Goal: Transaction & Acquisition: Purchase product/service

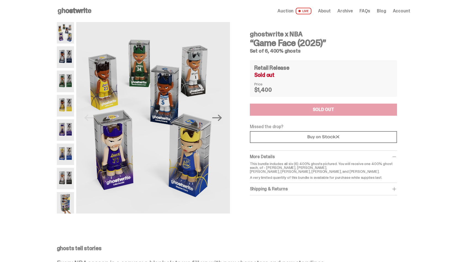
click at [91, 11] on use at bounding box center [75, 11] width 34 height 7
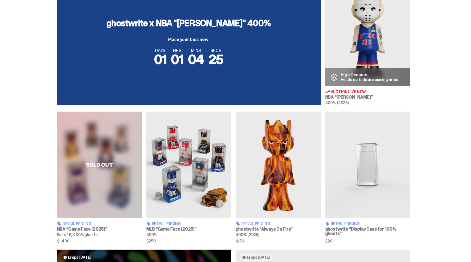
scroll to position [227, 0]
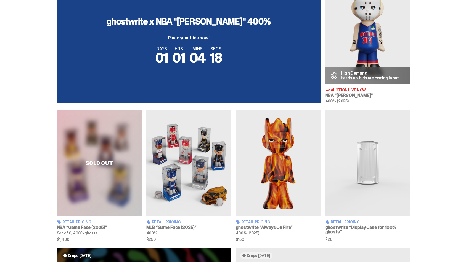
click at [84, 226] on h3 "NBA “Game Face (2025)”" at bounding box center [99, 228] width 85 height 4
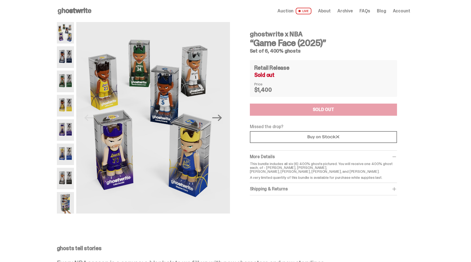
click at [71, 198] on img at bounding box center [65, 203] width 17 height 22
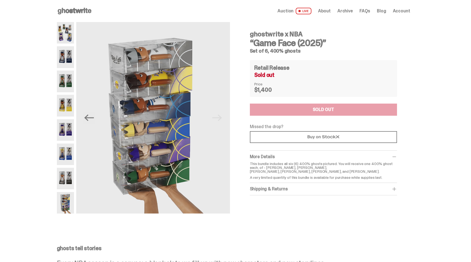
click at [63, 176] on img at bounding box center [65, 179] width 17 height 22
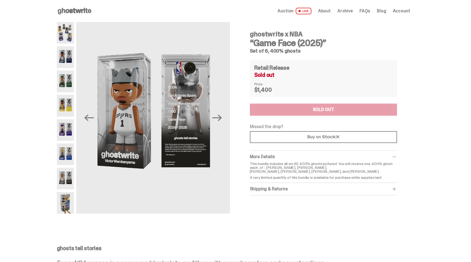
click at [67, 153] on img at bounding box center [65, 155] width 17 height 22
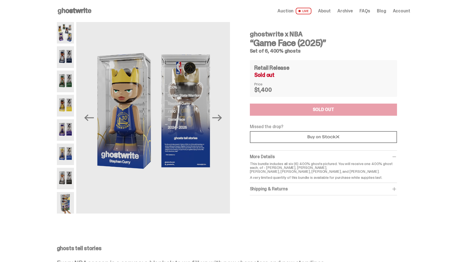
click at [66, 134] on img at bounding box center [65, 130] width 17 height 22
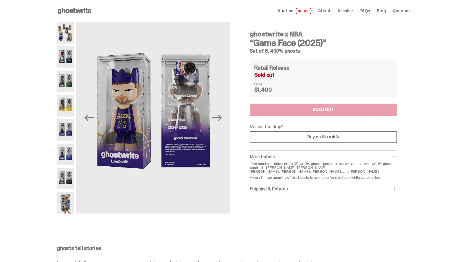
click at [64, 112] on img at bounding box center [65, 106] width 17 height 22
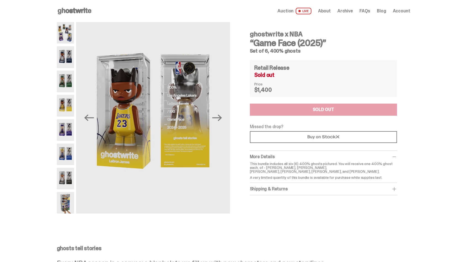
click at [66, 79] on img at bounding box center [65, 82] width 17 height 22
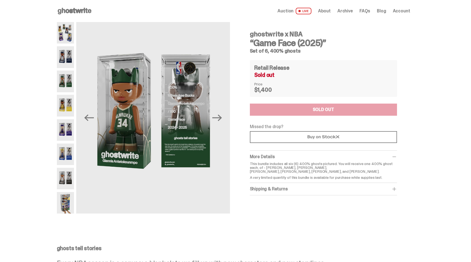
click at [67, 61] on img at bounding box center [65, 57] width 17 height 22
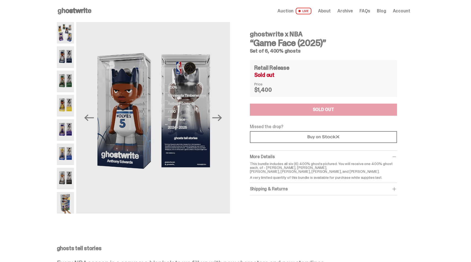
click at [68, 39] on img at bounding box center [65, 33] width 17 height 22
